Goal: Check status: Check status

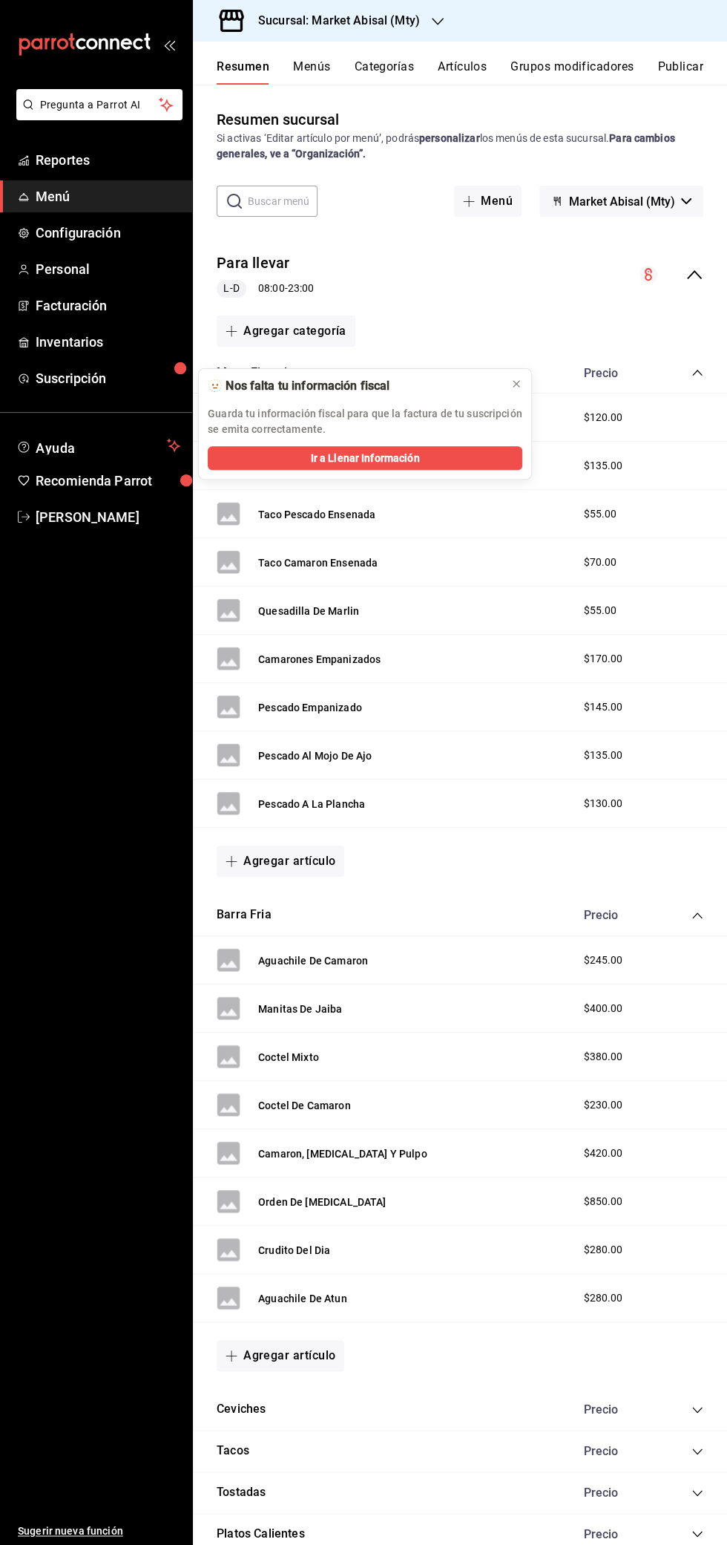
click at [532, 379] on div "Menu Ejecutivo Precio" at bounding box center [460, 374] width 534 height 42
click at [523, 385] on div "Menu Ejecutivo Precio" at bounding box center [460, 374] width 534 height 42
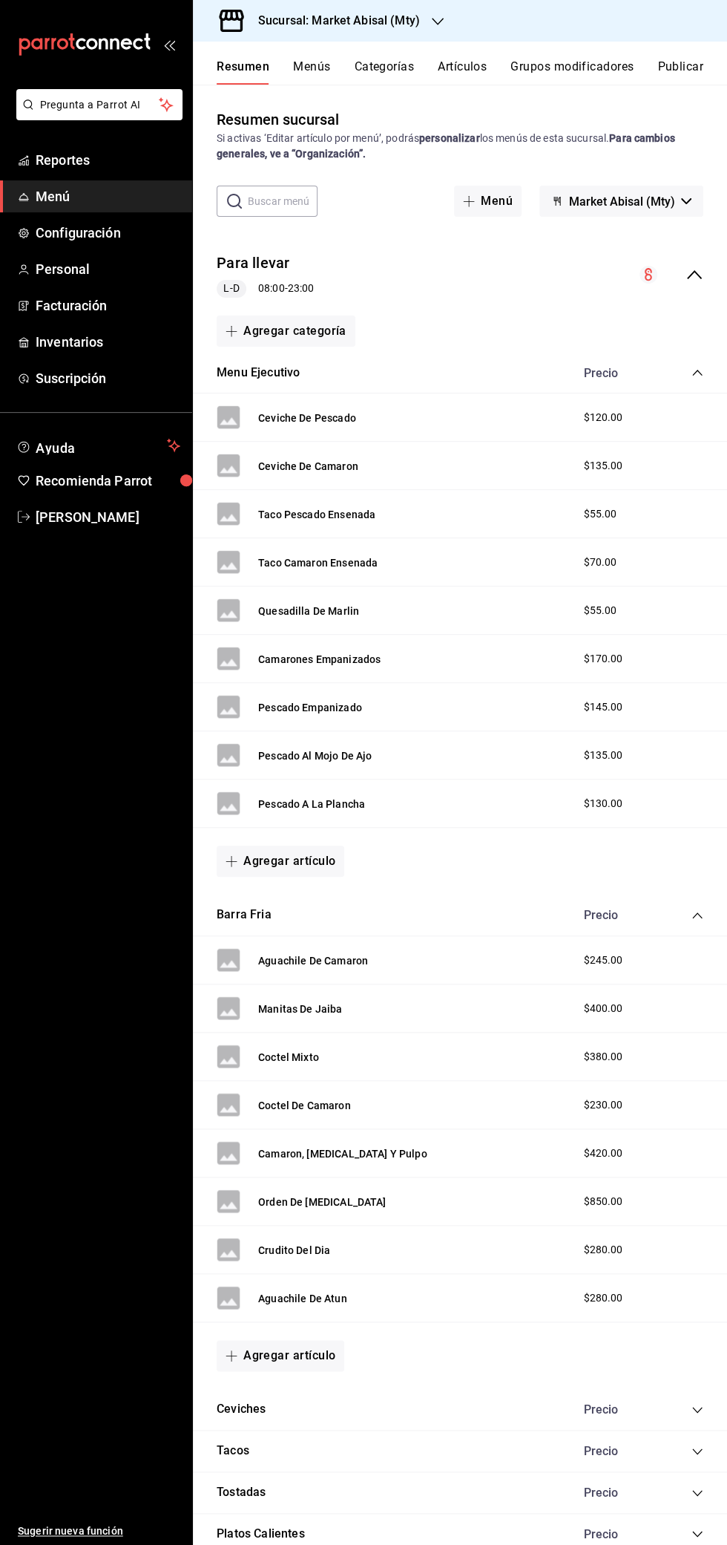
click at [147, 158] on span "Reportes" at bounding box center [108, 160] width 145 height 20
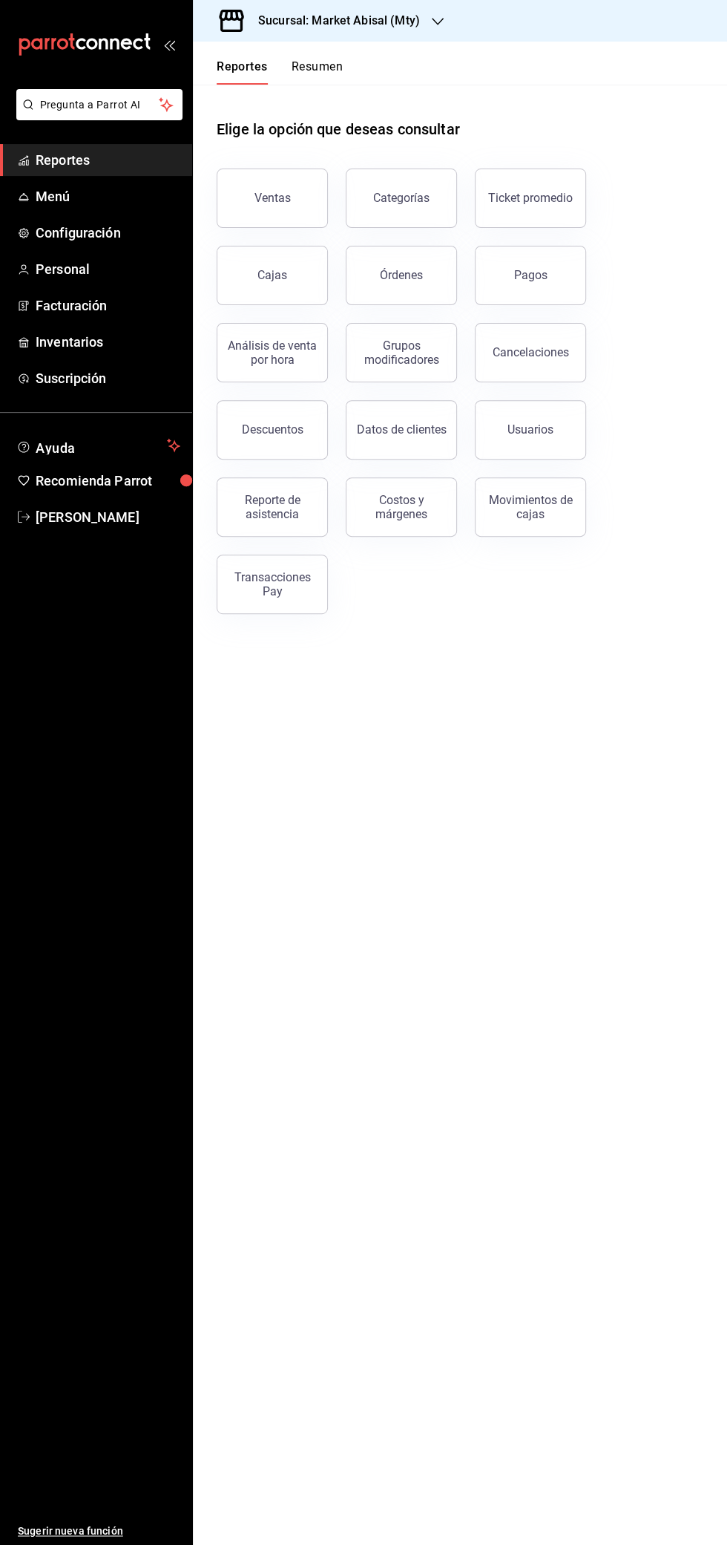
click at [301, 520] on button "Reporte de asistencia" at bounding box center [272, 506] width 111 height 59
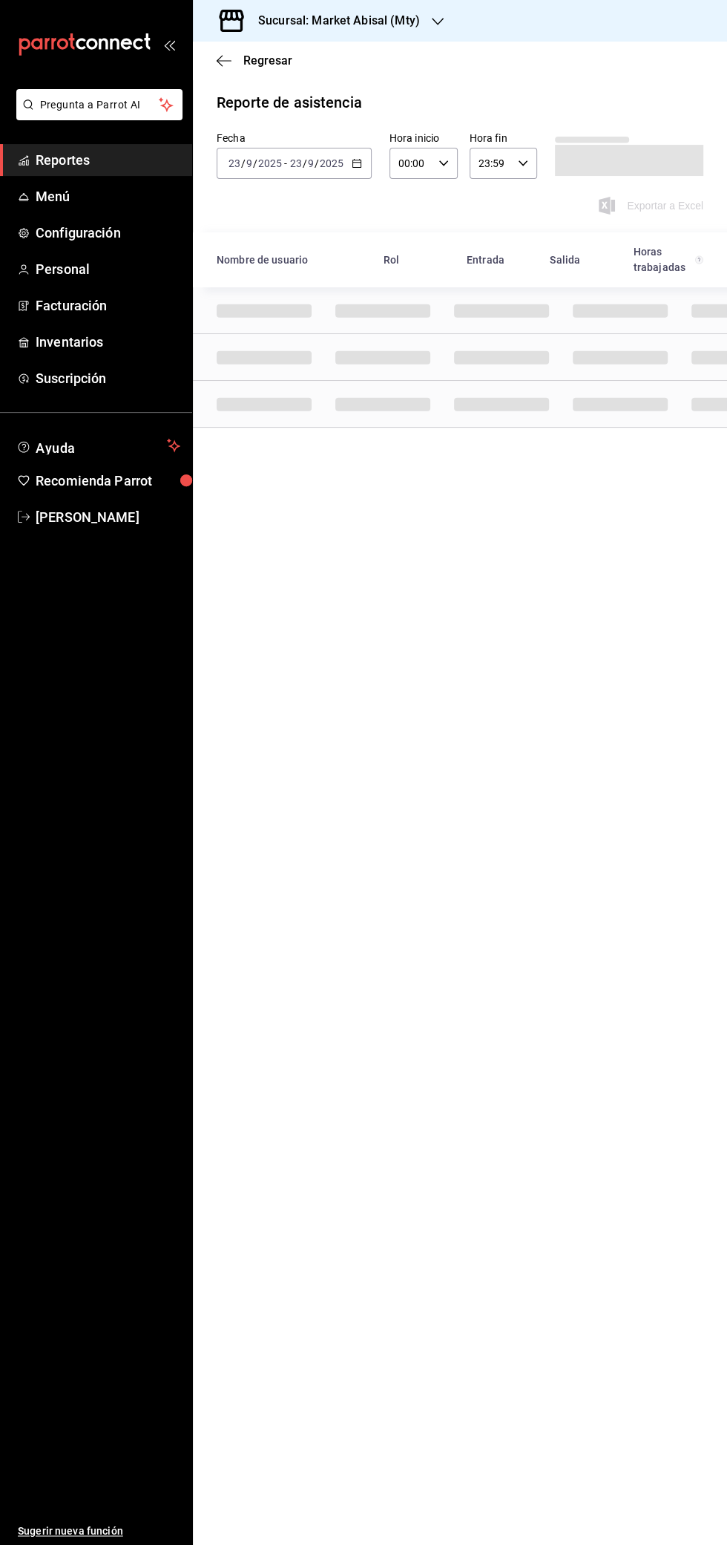
click at [356, 166] on icon "button" at bounding box center [357, 163] width 10 height 10
click at [310, 377] on span "Rango de fechas" at bounding box center [286, 375] width 115 height 16
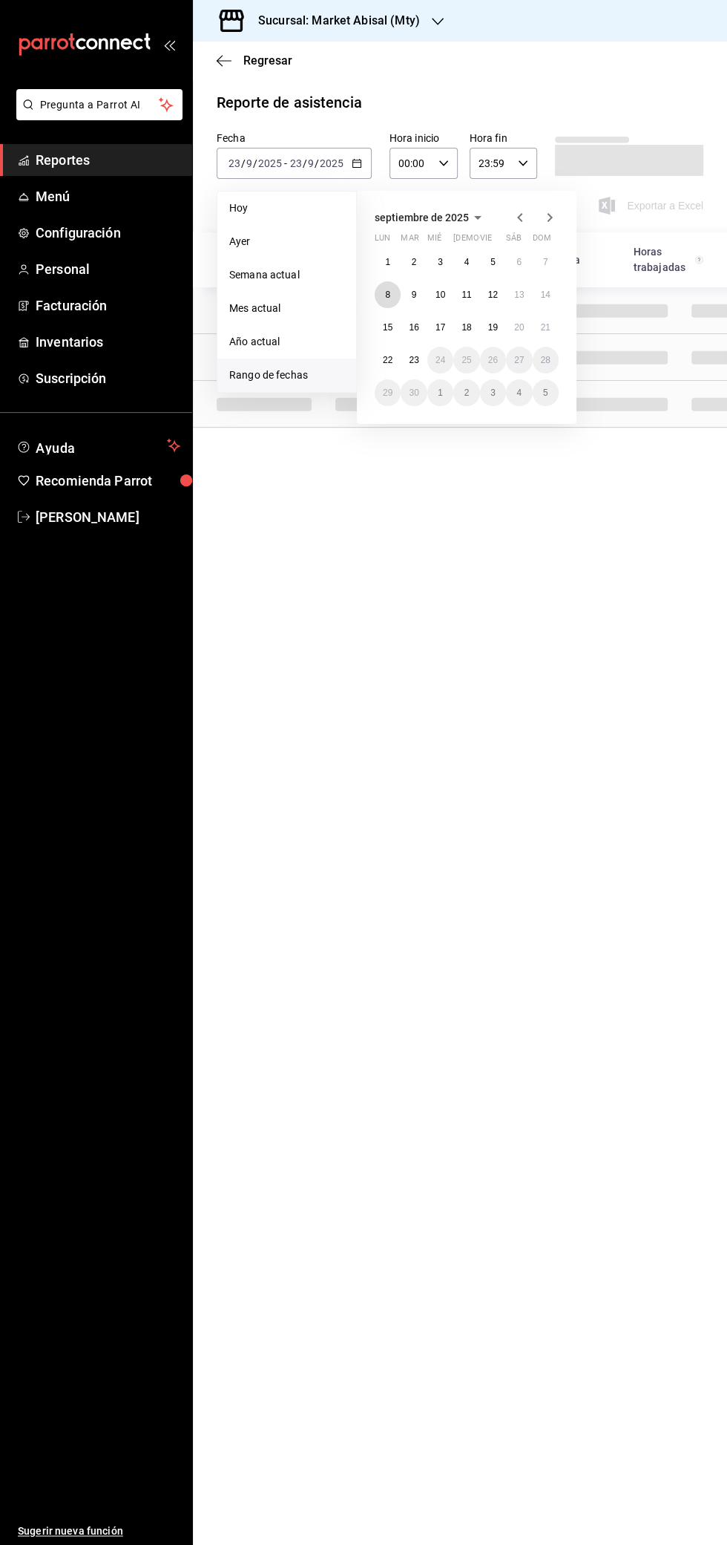
click at [387, 294] on abbr "8" at bounding box center [387, 294] width 5 height 10
click at [552, 298] on button "14" at bounding box center [546, 294] width 26 height 27
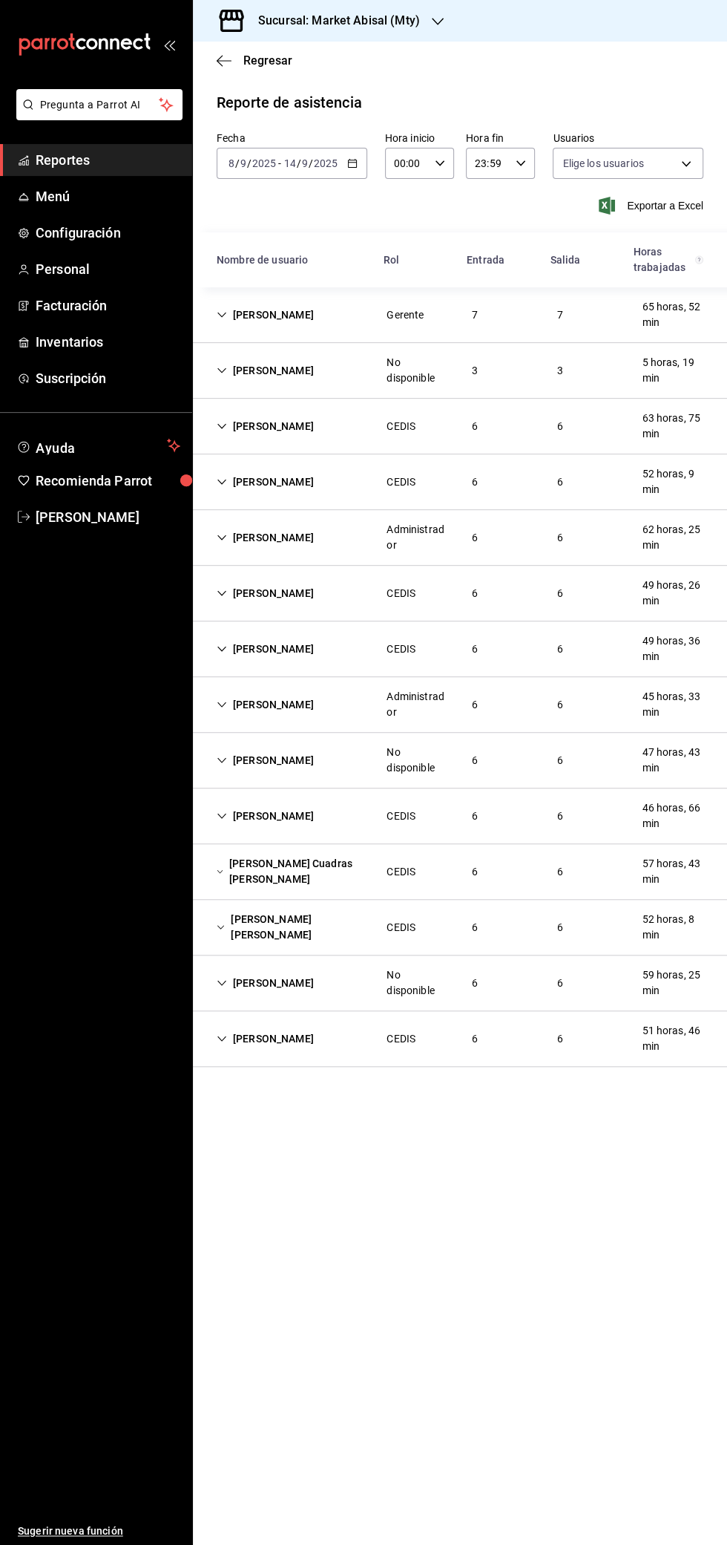
type input "306a98c0-6940-4e4e-933e-54fb4acd2f42,aba5c89c-da41-46ab-b552-a3a7bb8addf1,79cd7…"
click at [351, 166] on icon "button" at bounding box center [352, 163] width 10 height 10
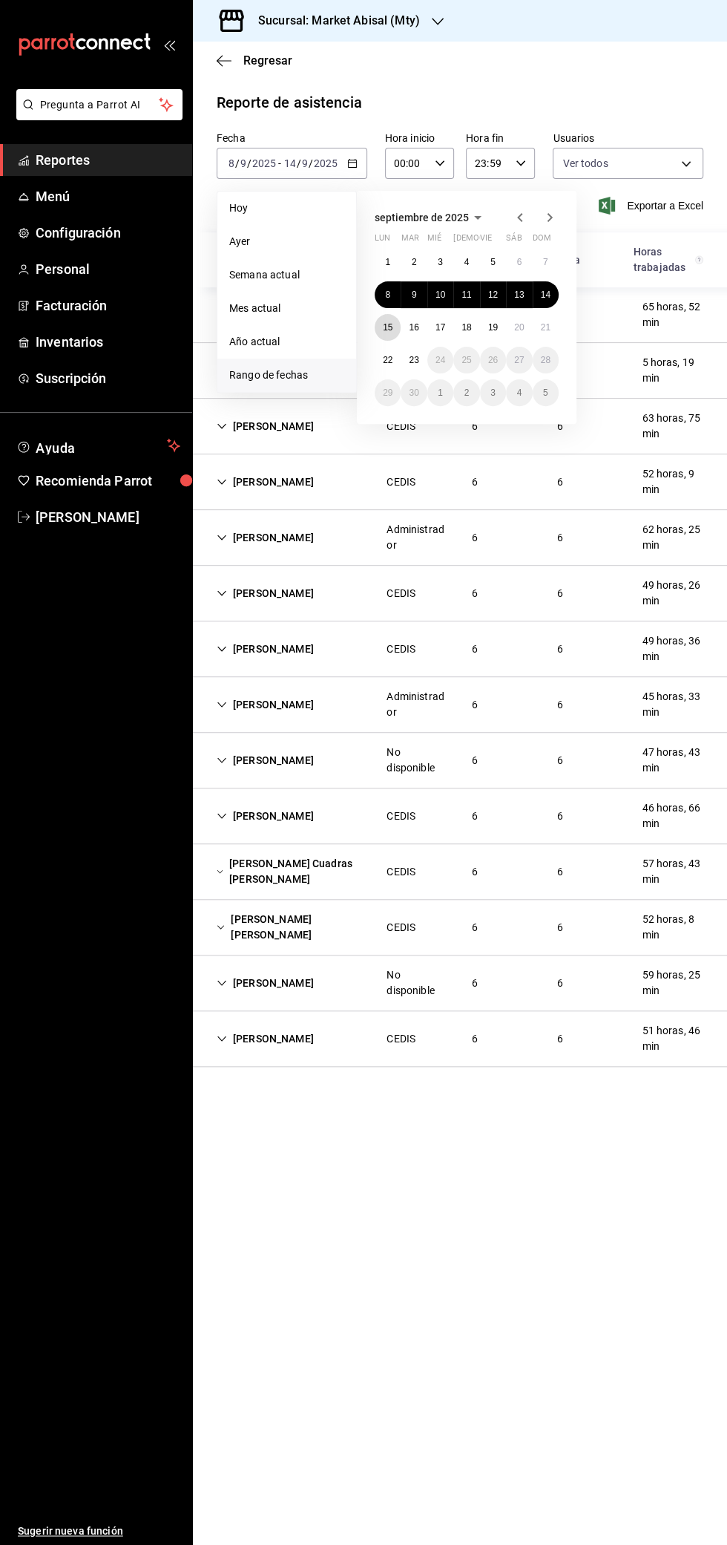
click at [386, 322] on abbr "15" at bounding box center [388, 327] width 10 height 10
click at [547, 327] on abbr "21" at bounding box center [546, 327] width 10 height 10
